Goal: Task Accomplishment & Management: Manage account settings

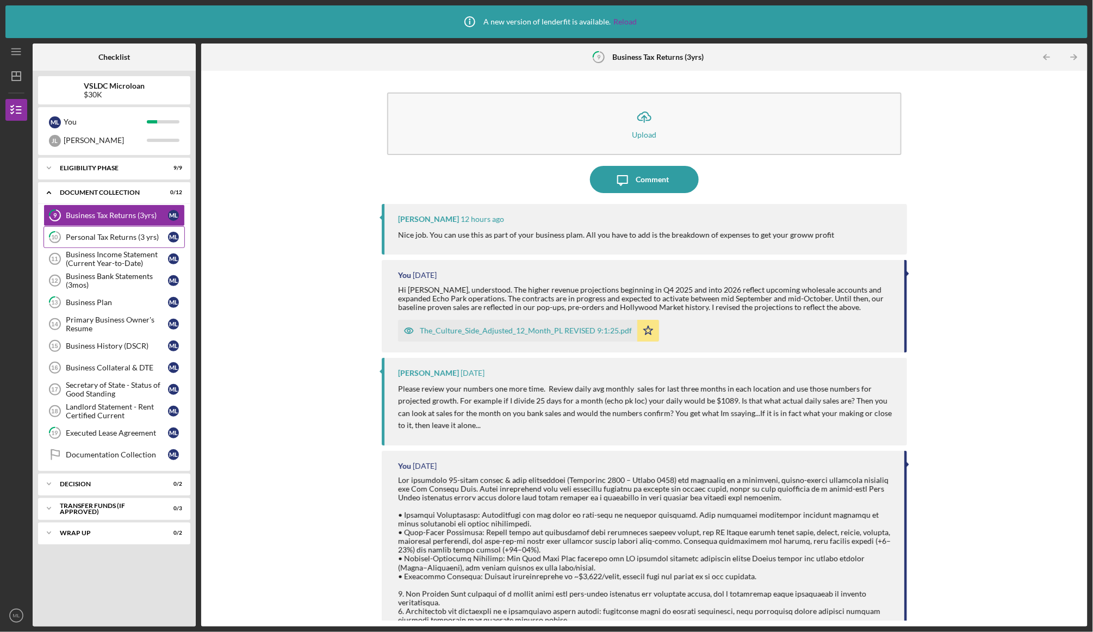
click at [127, 230] on link "10 Personal Tax Returns (3 yrs) M L" at bounding box center [114, 237] width 141 height 22
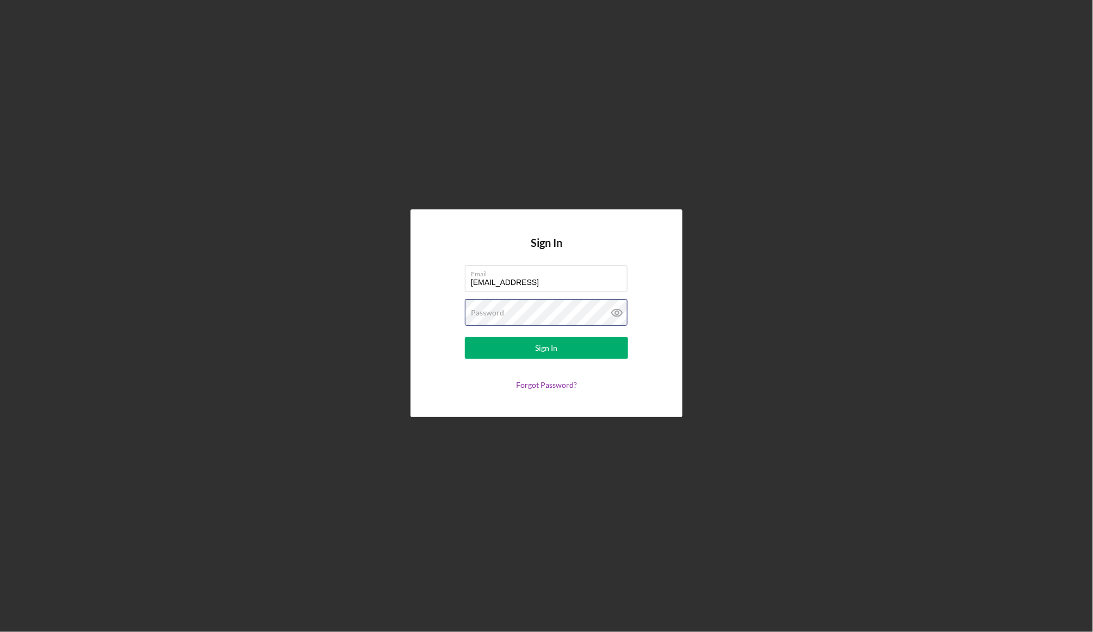
click at [547, 348] on button "Sign In" at bounding box center [546, 348] width 163 height 22
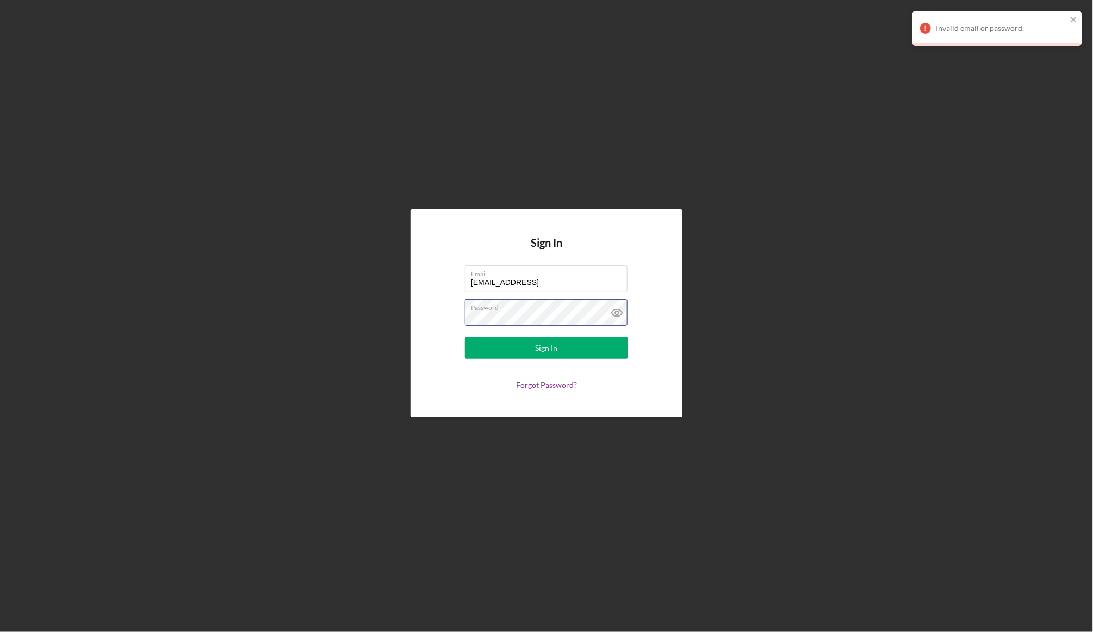
click at [547, 348] on button "Sign In" at bounding box center [546, 348] width 163 height 22
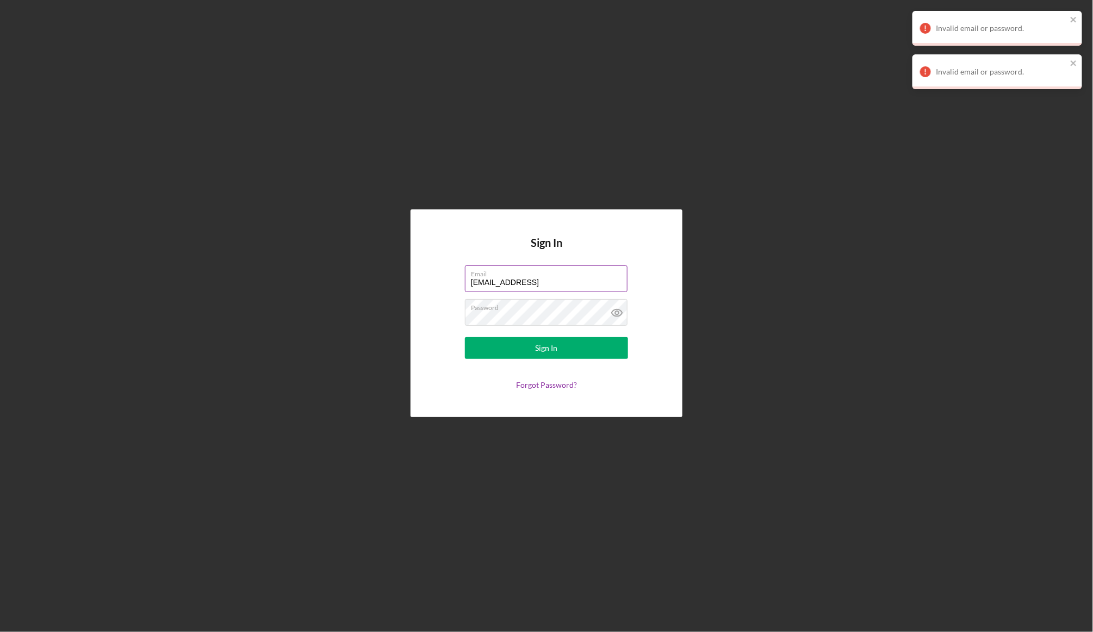
click at [543, 284] on input "info@thecultureside.og" at bounding box center [546, 278] width 163 height 26
type input "info@thecultureside.org"
click at [547, 348] on button "Sign In" at bounding box center [546, 348] width 163 height 22
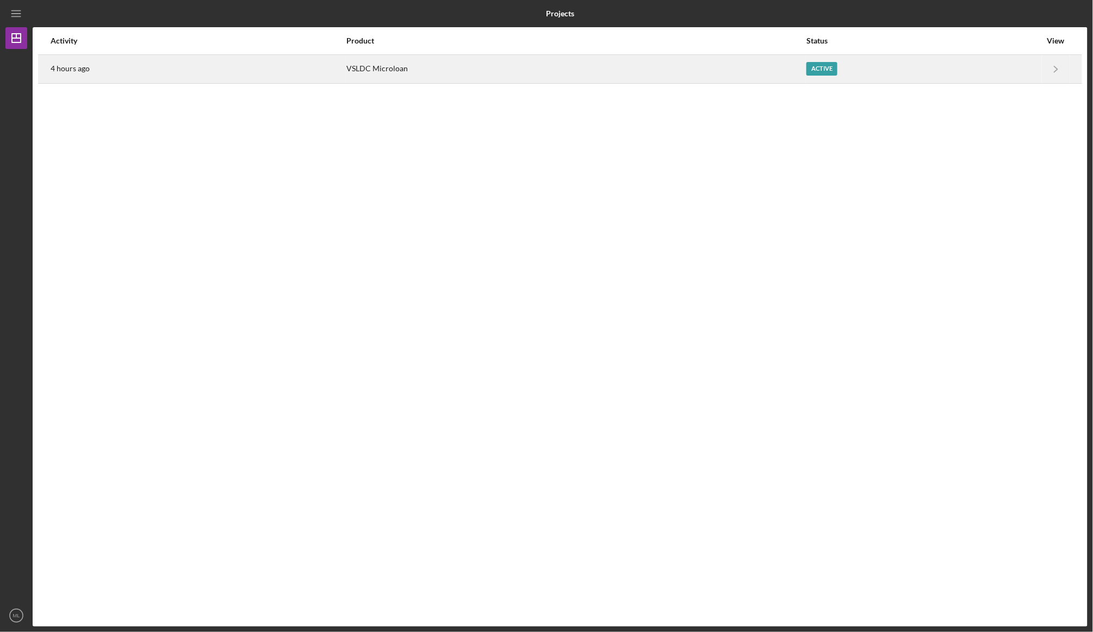
click at [807, 77] on div "Active" at bounding box center [924, 68] width 235 height 27
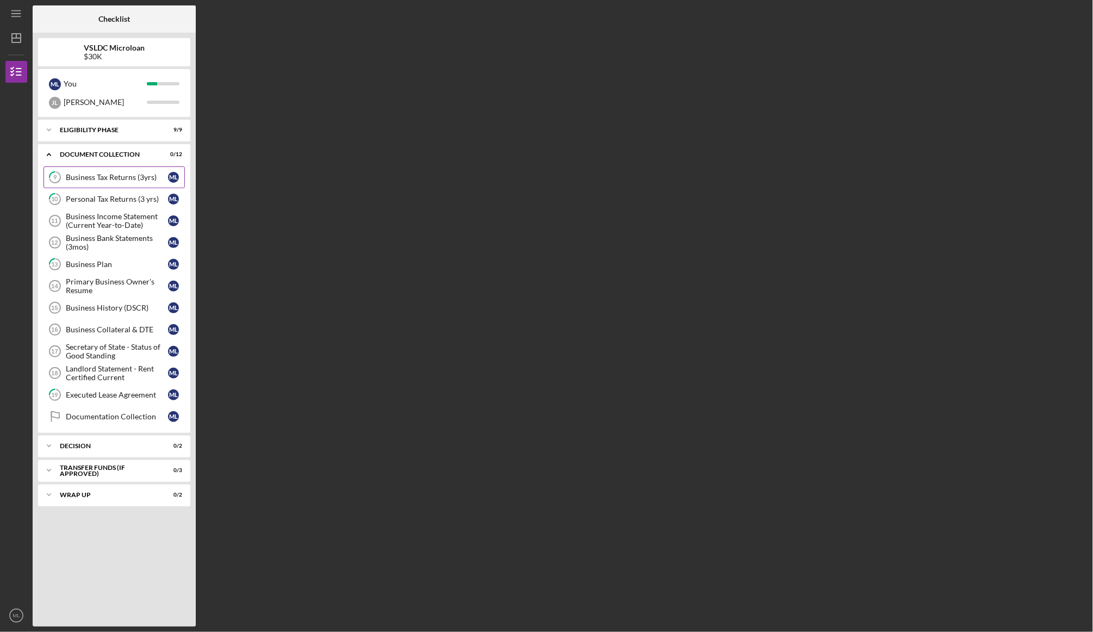
click at [114, 173] on div "Business Tax Returns (3yrs)" at bounding box center [117, 177] width 102 height 9
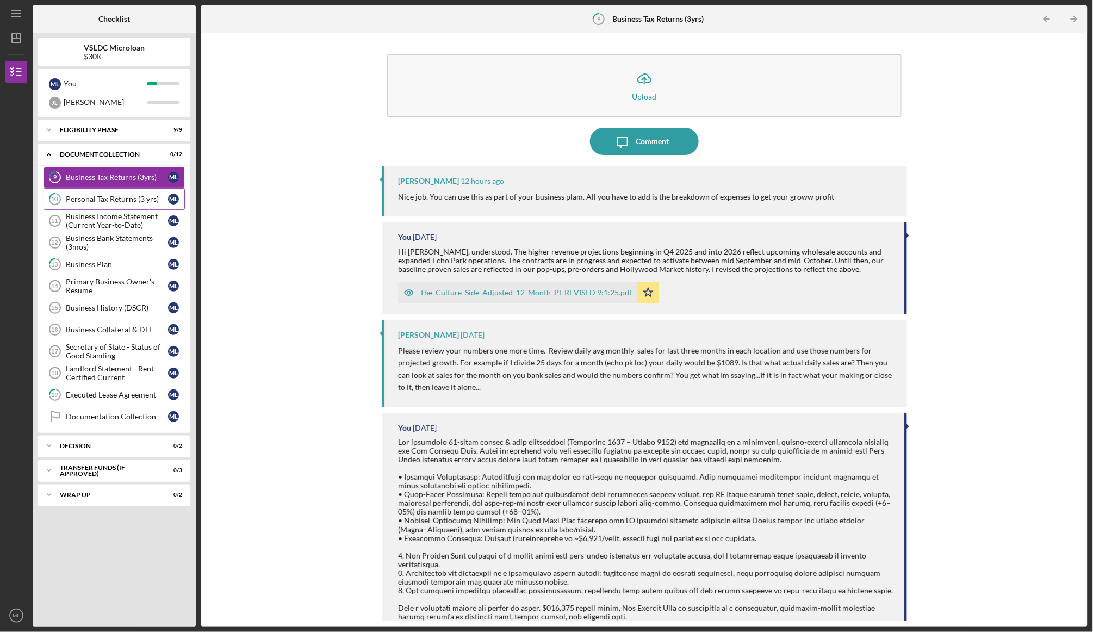
click at [115, 195] on div "Personal Tax Returns (3 yrs)" at bounding box center [117, 199] width 102 height 9
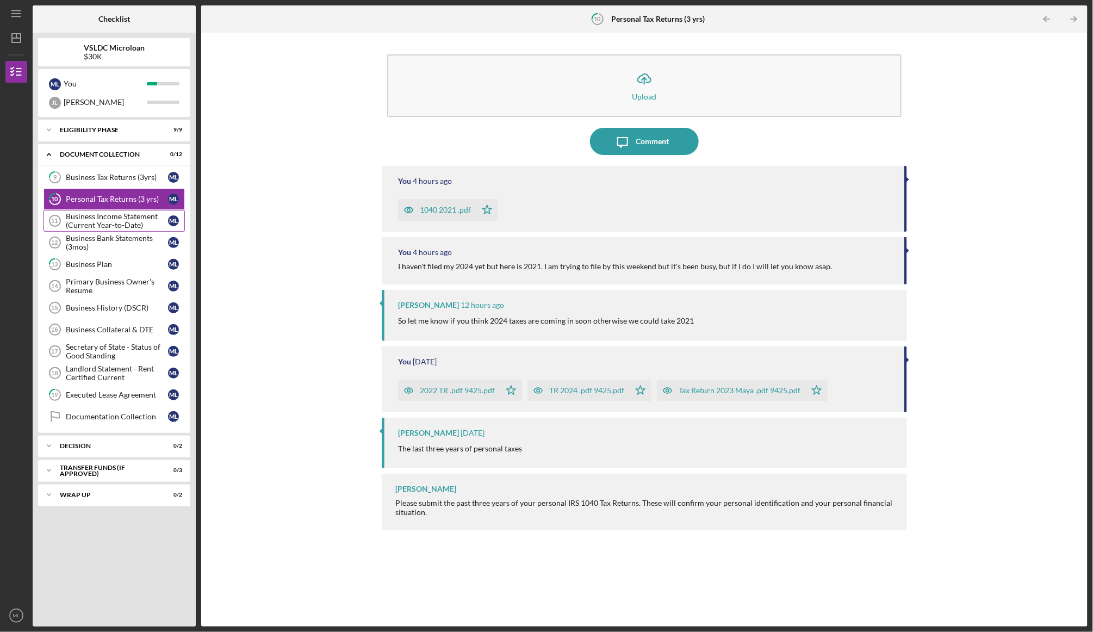
click at [132, 229] on link "Business Income Statement (Current Year-to-Date) 11 Business Income Statement (…" at bounding box center [114, 221] width 141 height 22
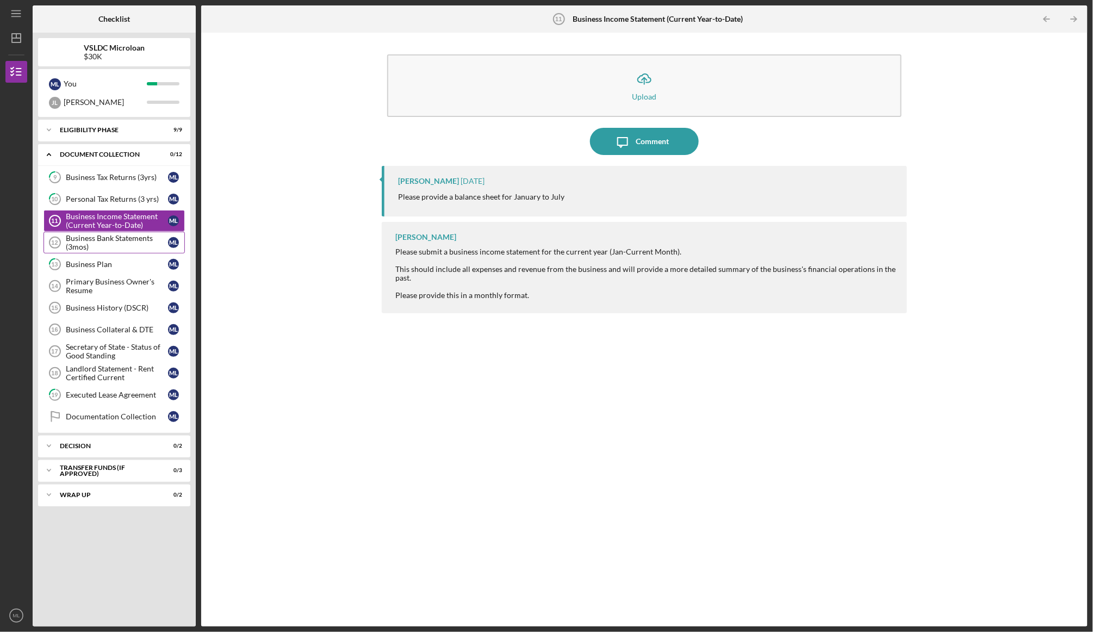
click at [115, 246] on div "Business Bank Statements (3mos)" at bounding box center [117, 242] width 102 height 17
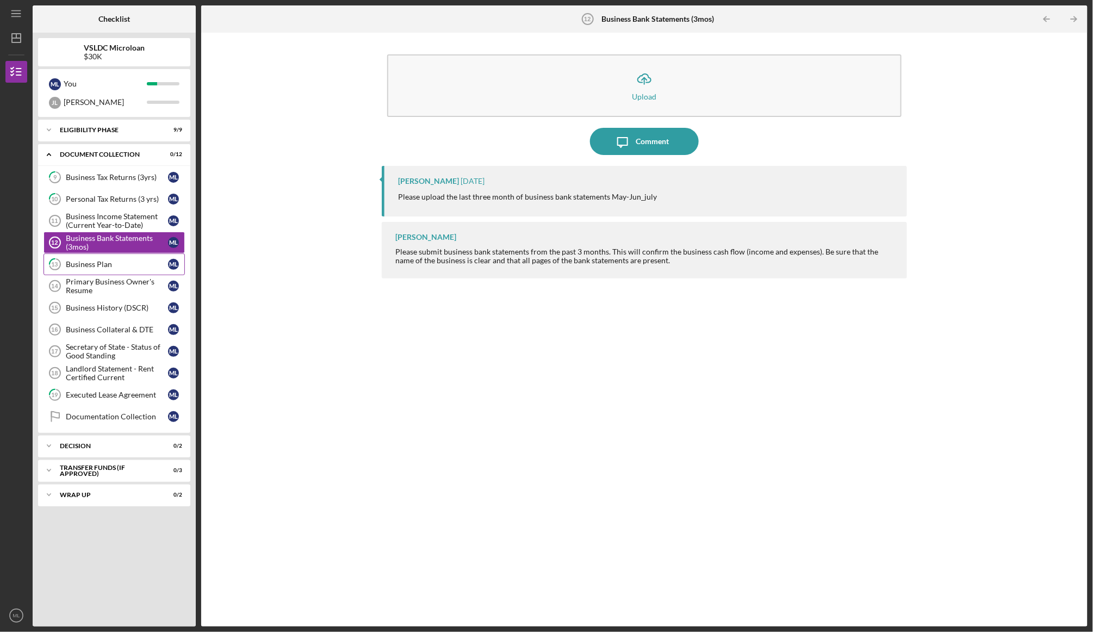
click at [115, 267] on div "Business Plan" at bounding box center [117, 264] width 102 height 9
